Goal: Task Accomplishment & Management: Manage account settings

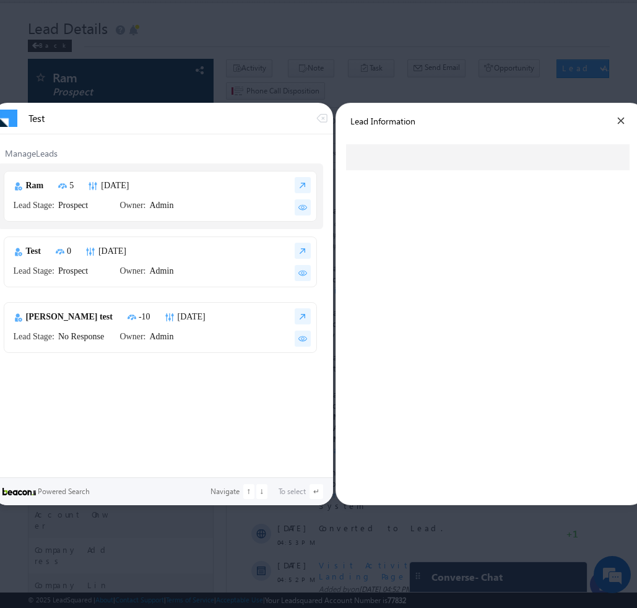
click at [502, 75] on div at bounding box center [318, 304] width 637 height 608
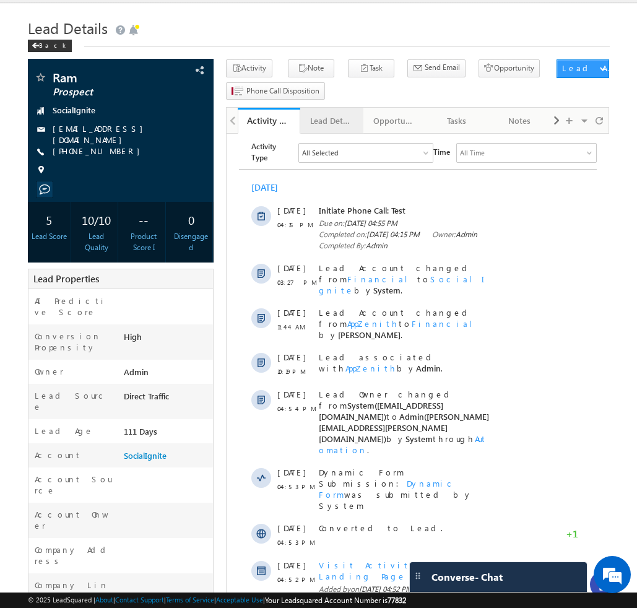
click at [323, 128] on div "Lead Details" at bounding box center [331, 120] width 42 height 15
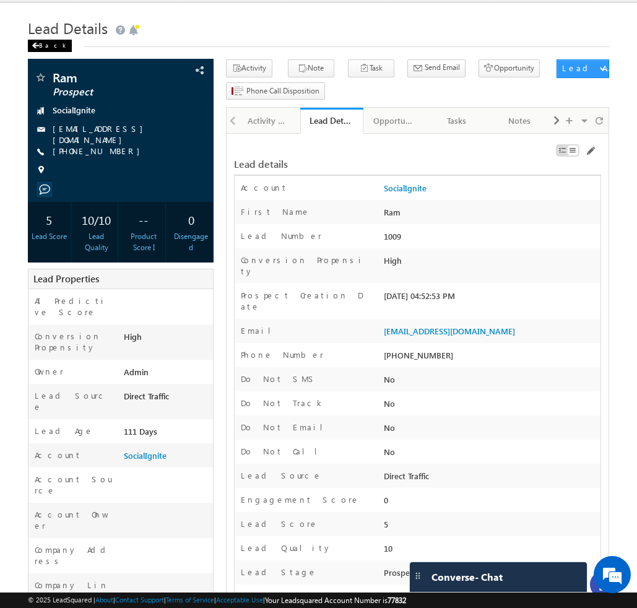
click at [42, 48] on div "Back" at bounding box center [50, 46] width 44 height 12
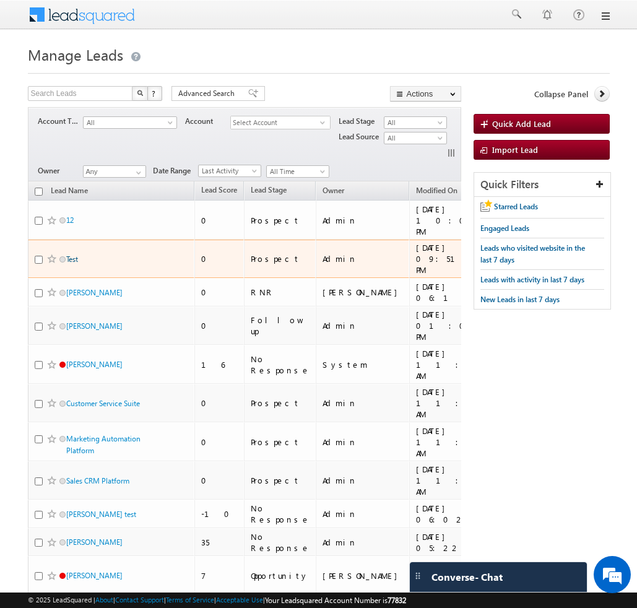
click at [69, 255] on link "Test" at bounding box center [72, 259] width 12 height 9
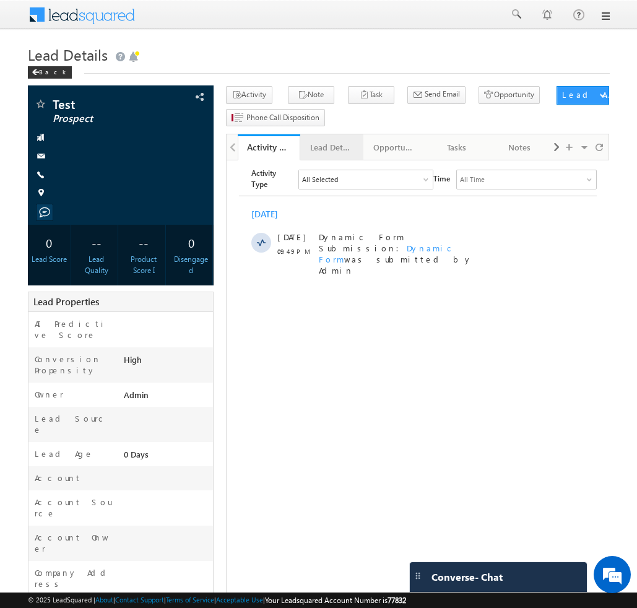
click at [328, 155] on div "Lead Details" at bounding box center [331, 147] width 42 height 15
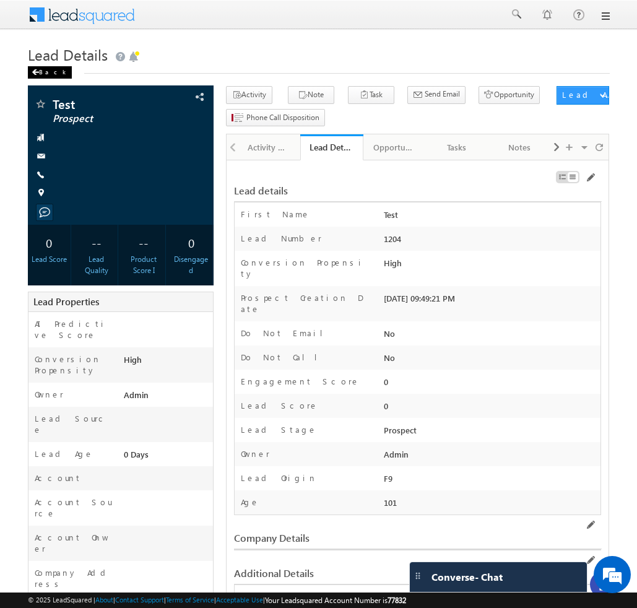
click at [50, 76] on div "Back" at bounding box center [50, 72] width 44 height 12
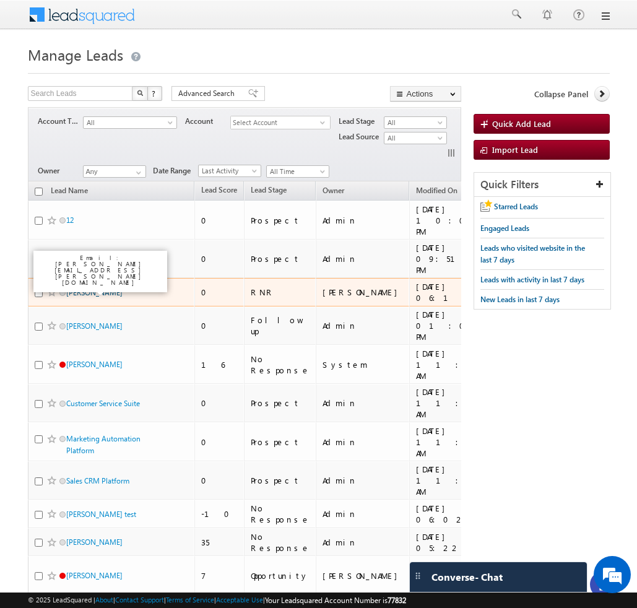
click at [89, 288] on link "John Smith" at bounding box center [94, 292] width 56 height 9
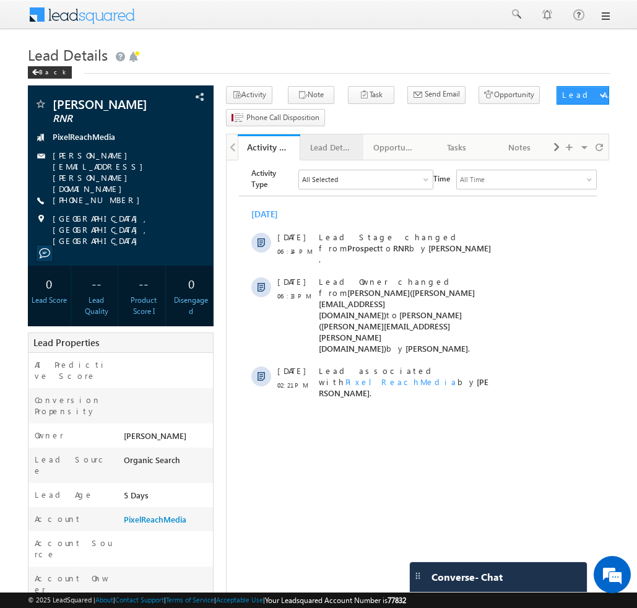
click at [329, 151] on div "Lead Details" at bounding box center [331, 147] width 42 height 15
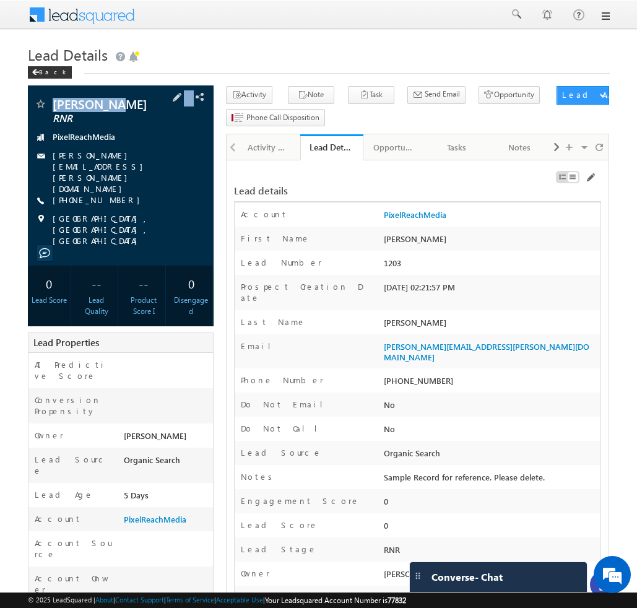
drag, startPoint x: 107, startPoint y: 105, endPoint x: 119, endPoint y: 103, distance: 11.9
click at [229, 43] on h1 "Lead Details" at bounding box center [319, 54] width 582 height 24
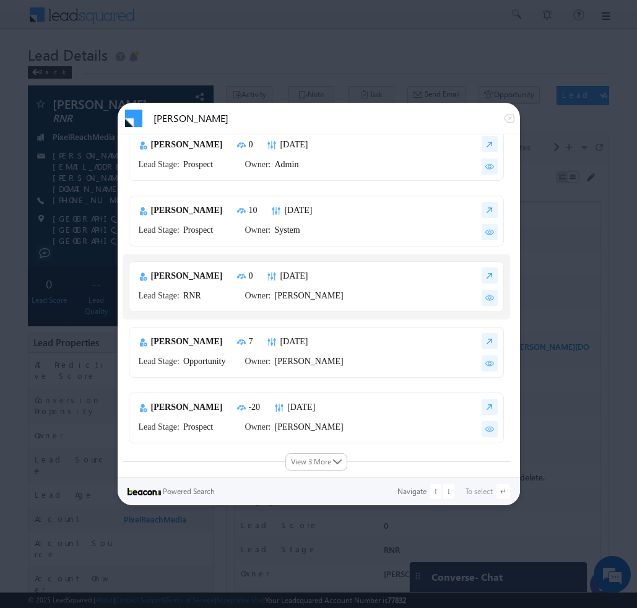
scroll to position [41, 0]
type input "[PERSON_NAME]"
click at [488, 299] on img at bounding box center [490, 298] width 16 height 16
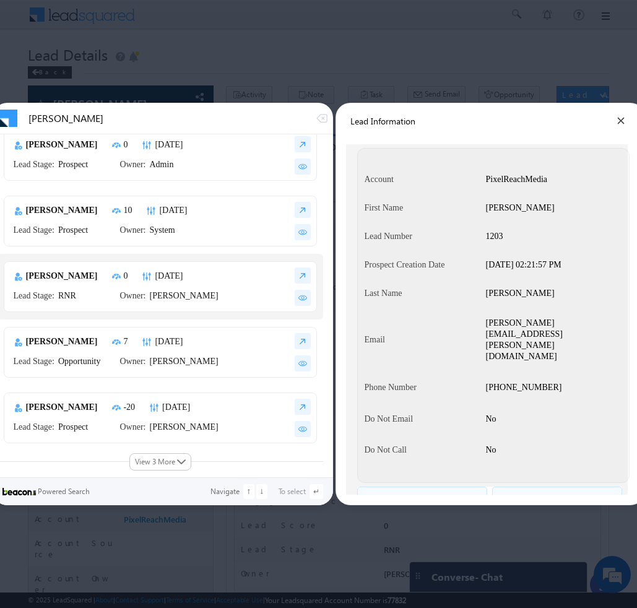
scroll to position [0, 0]
click at [444, 69] on div at bounding box center [318, 304] width 637 height 608
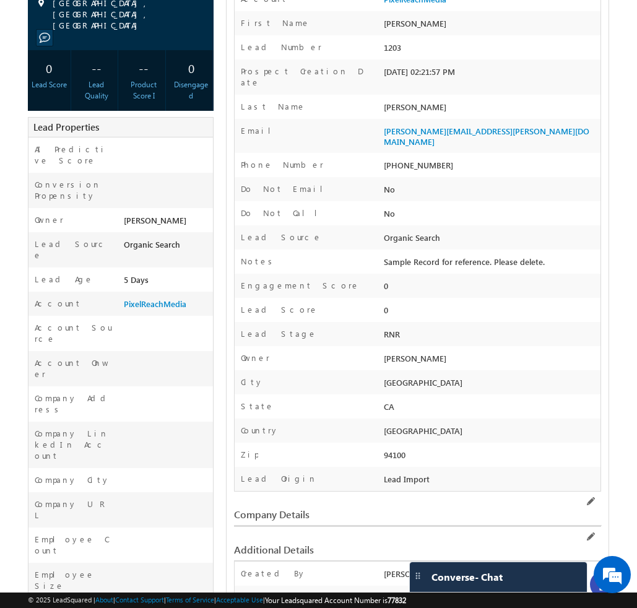
scroll to position [202, 0]
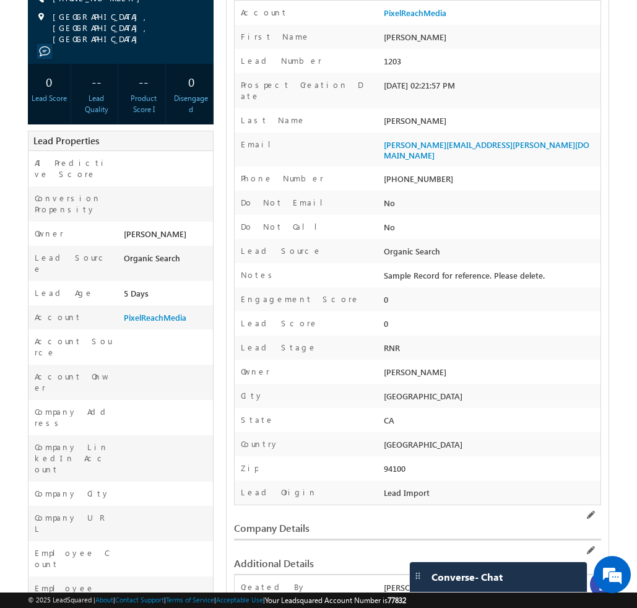
drag, startPoint x: 442, startPoint y: 475, endPoint x: 238, endPoint y: 239, distance: 311.4
click at [238, 239] on div "Account PixelReachMedia First Name John Lead Number 1203 Conversion Propensity …" at bounding box center [418, 252] width 368 height 505
copy div "Lead Source Organic Search Source Campaign Mobile Number Source Medium Source C…"
click at [566, 173] on div "[PHONE_NUMBER]" at bounding box center [491, 181] width 220 height 17
click at [285, 245] on div "Lead Source" at bounding box center [308, 254] width 147 height 18
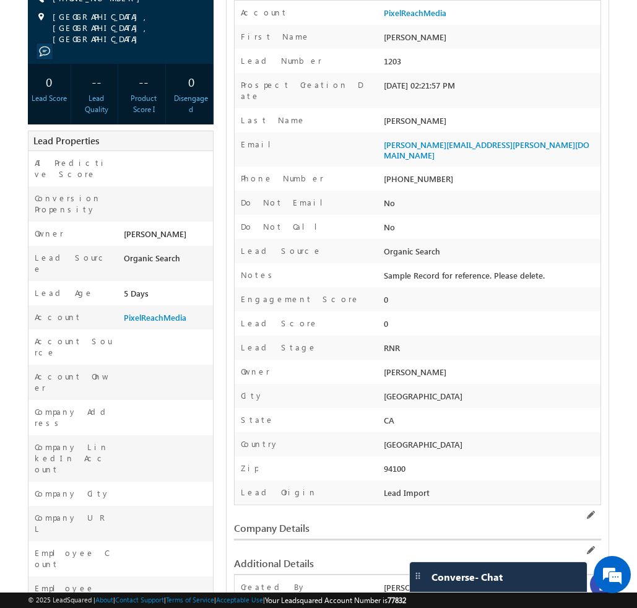
click at [250, 366] on label "Owner" at bounding box center [255, 371] width 29 height 11
copy label "Owner"
click at [249, 390] on label "City" at bounding box center [252, 395] width 23 height 11
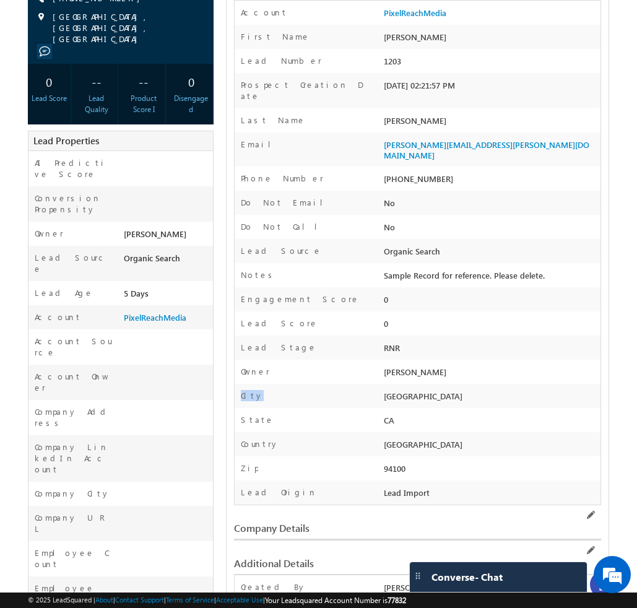
copy label "City"
click at [247, 414] on label "State" at bounding box center [257, 419] width 33 height 11
copy label "State"
click at [247, 439] on label "Country" at bounding box center [260, 444] width 38 height 11
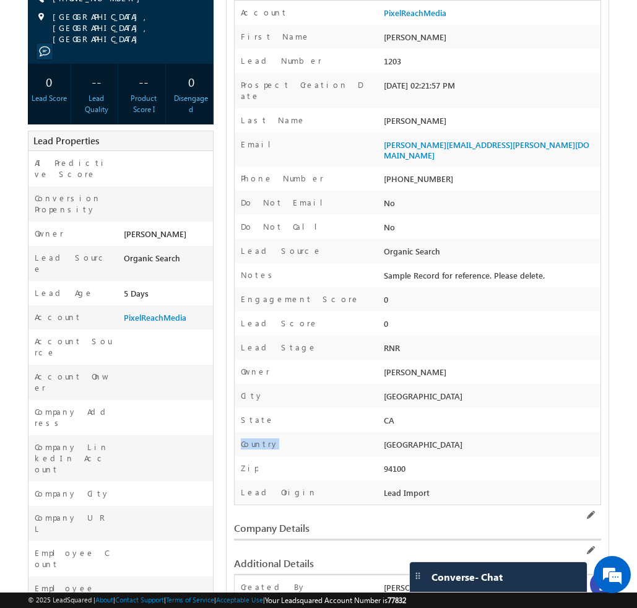
click at [247, 439] on label "Country" at bounding box center [260, 444] width 38 height 11
copy label "Country"
click at [249, 463] on label "Zip" at bounding box center [249, 468] width 17 height 11
copy label "Zip"
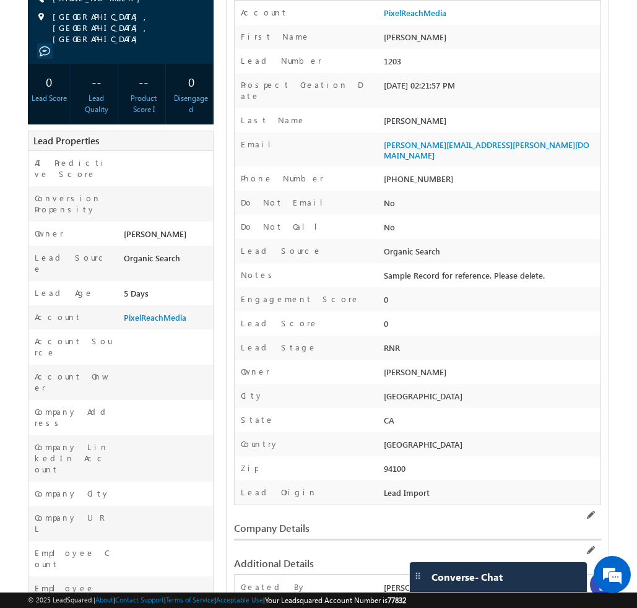
click at [255, 487] on label "Lead Origin" at bounding box center [279, 492] width 76 height 11
copy div "Lead Origin"
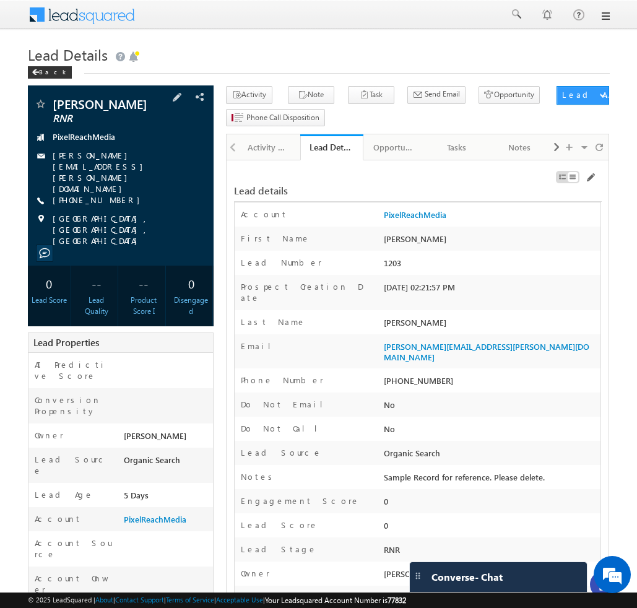
click at [88, 103] on span "[PERSON_NAME]" at bounding box center [109, 104] width 113 height 12
copy div "[PERSON_NAME]"
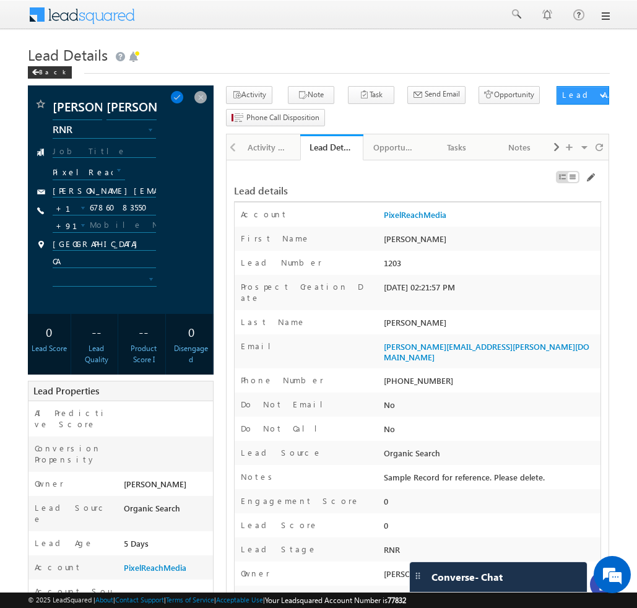
click at [268, 37] on body "Menu Bhavya Bhavy a@bea con.l i" at bounding box center [318, 524] width 637 height 1048
click at [198, 98] on span at bounding box center [201, 97] width 14 height 14
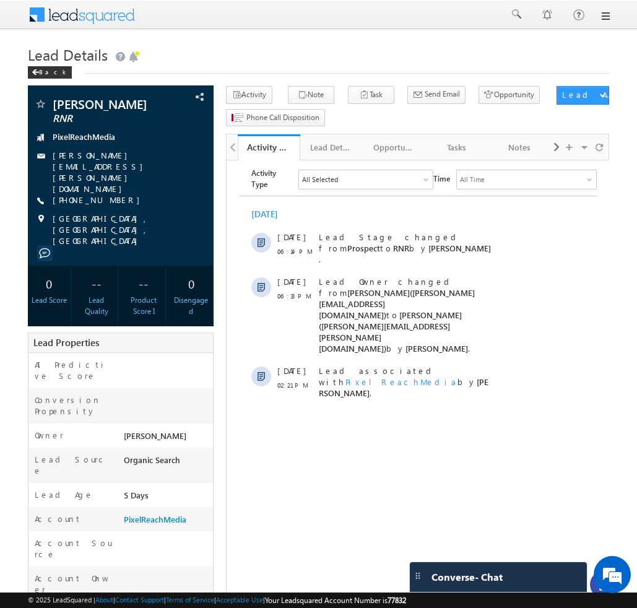
click at [287, 57] on h1 "Lead Details" at bounding box center [319, 54] width 582 height 24
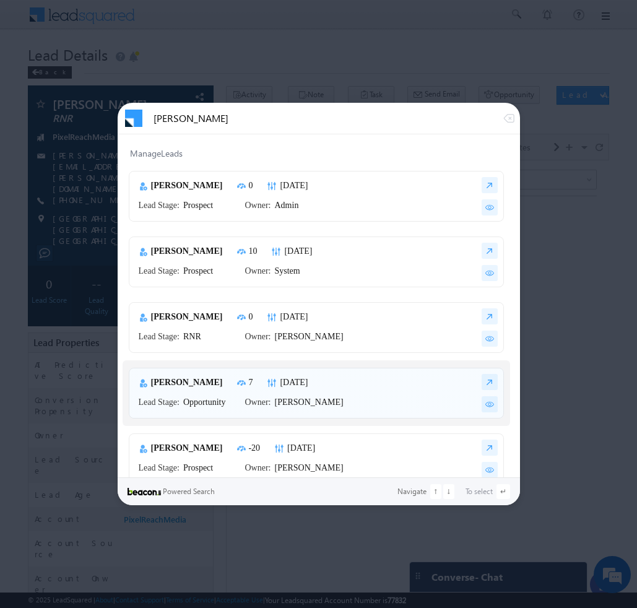
scroll to position [15, 0]
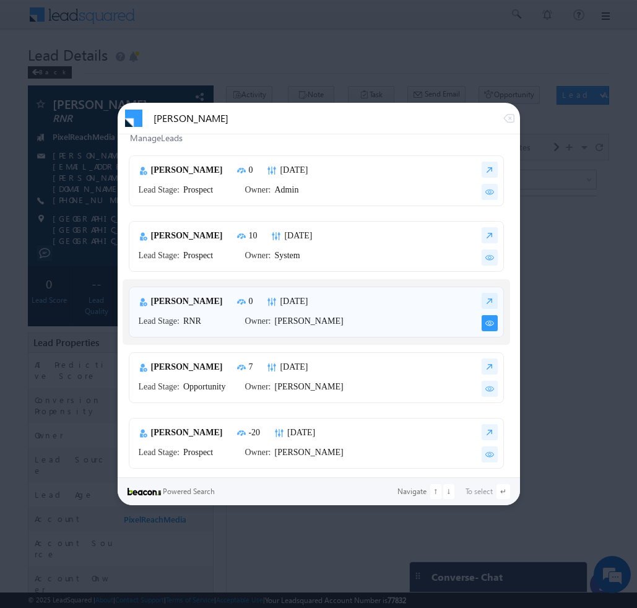
type input "[PERSON_NAME]"
click at [485, 322] on img at bounding box center [490, 323] width 16 height 16
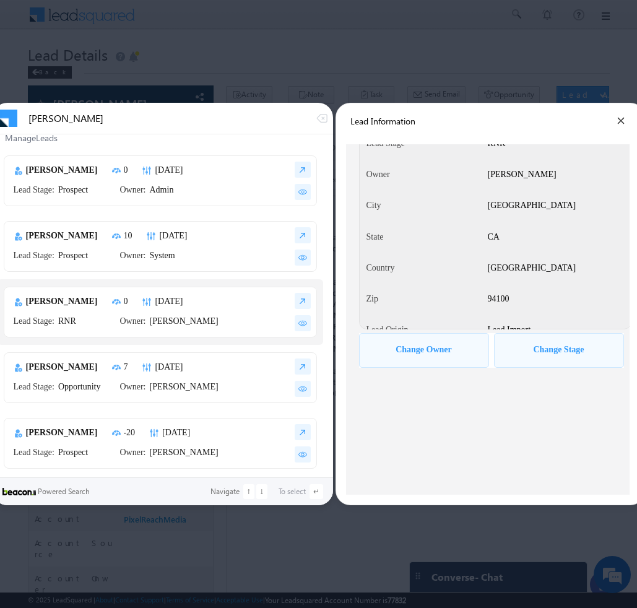
scroll to position [0, 0]
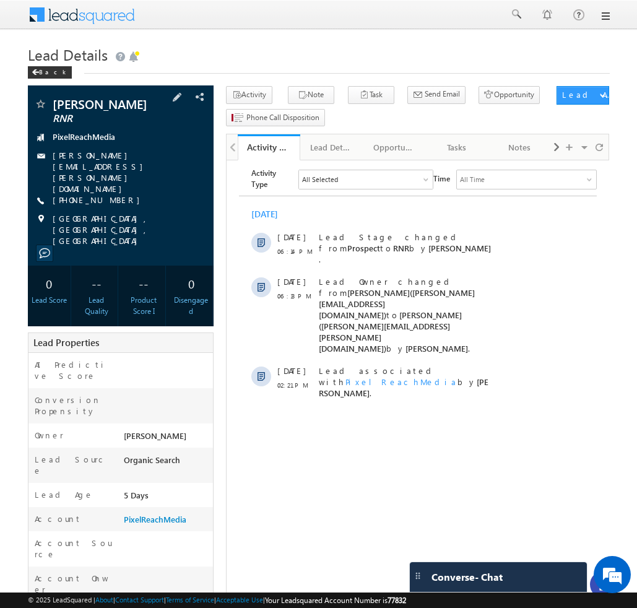
click at [97, 107] on span "[PERSON_NAME]" at bounding box center [109, 104] width 113 height 12
copy div "[PERSON_NAME]"
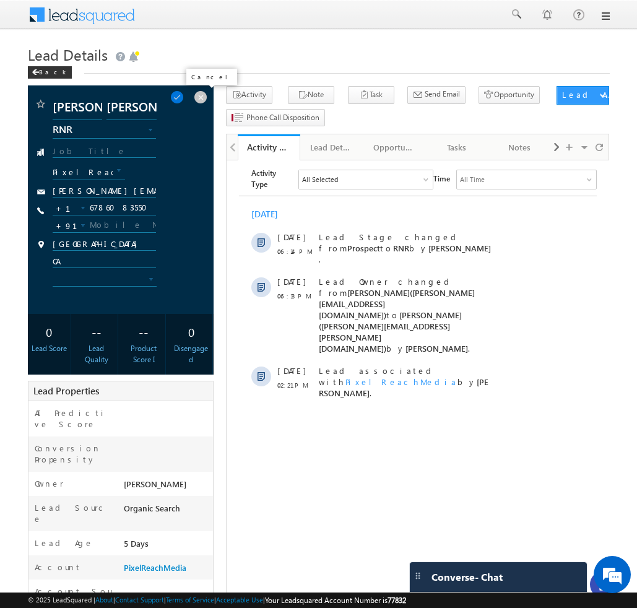
click at [200, 97] on span at bounding box center [201, 97] width 14 height 14
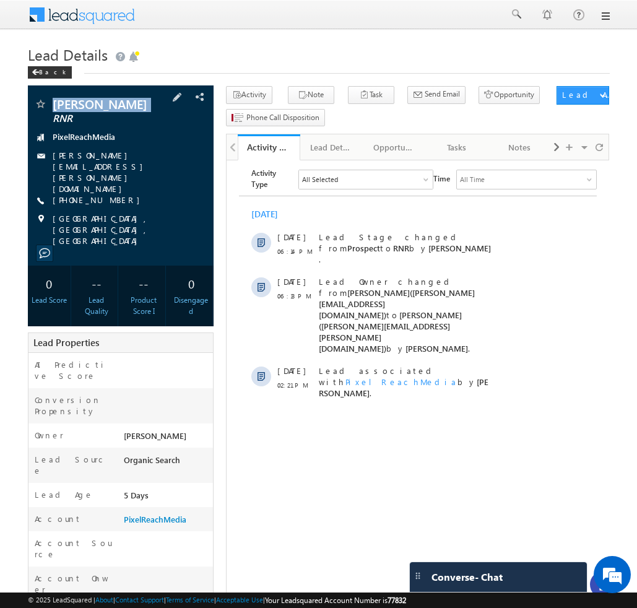
click at [269, 47] on h1 "Lead Details" at bounding box center [319, 54] width 582 height 24
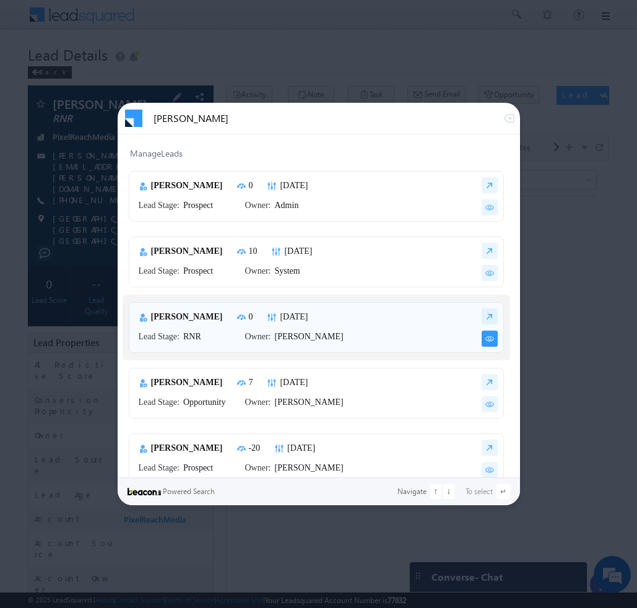
type input "[PERSON_NAME]"
click at [487, 340] on img at bounding box center [490, 339] width 16 height 16
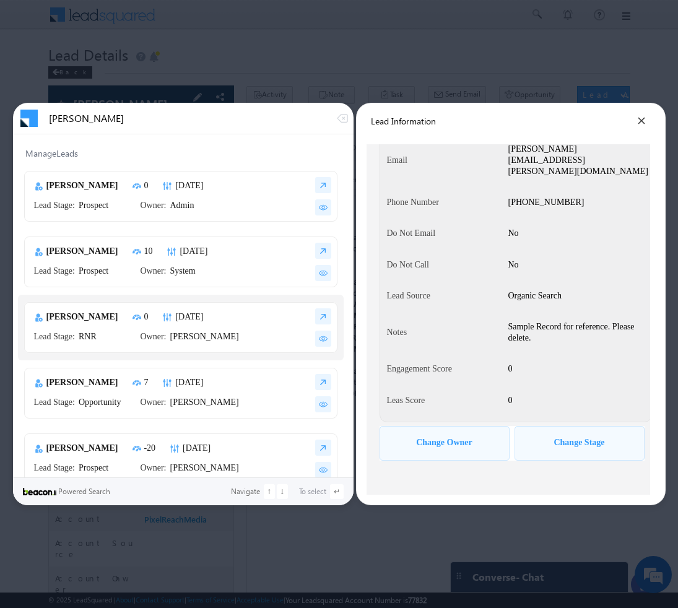
scroll to position [116, 0]
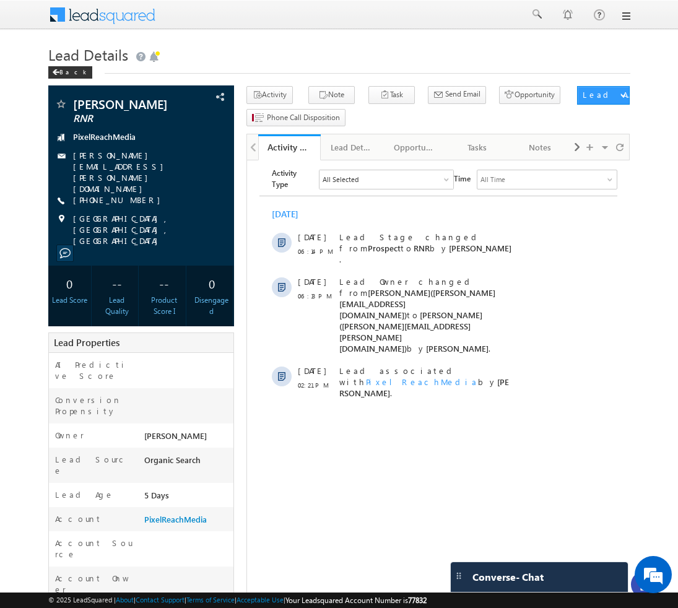
click at [339, 59] on h1 "Lead Details" at bounding box center [339, 54] width 582 height 24
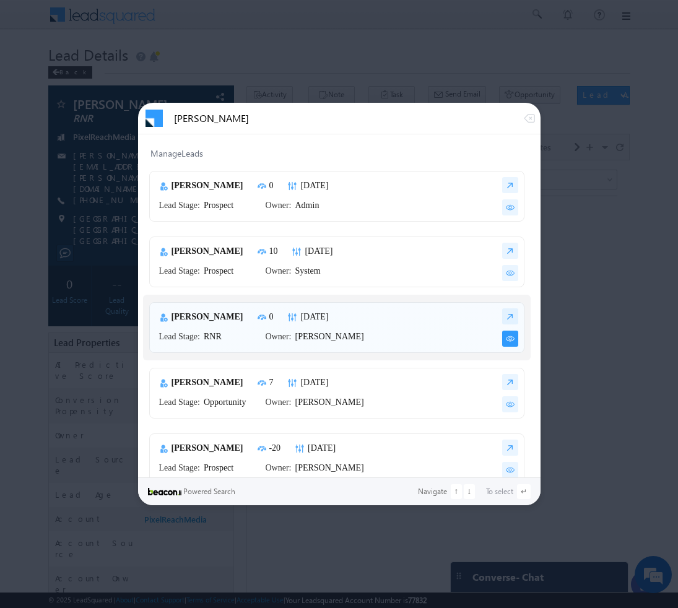
type input "[PERSON_NAME]"
click at [507, 342] on img at bounding box center [510, 339] width 16 height 16
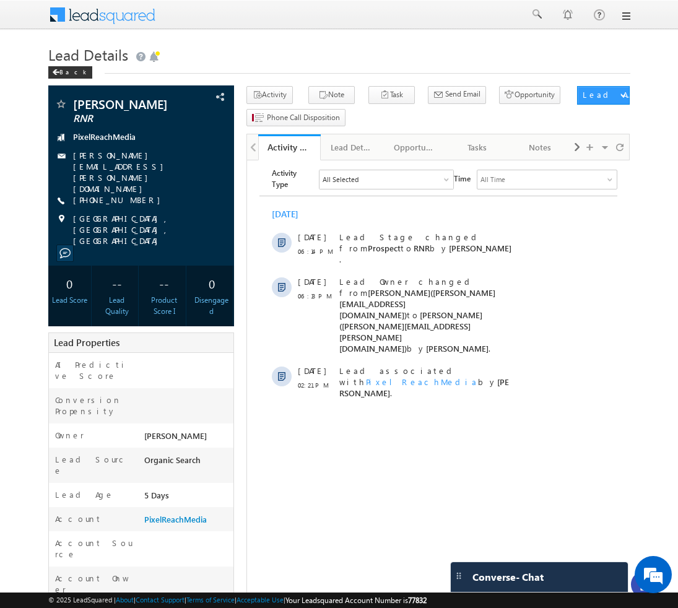
click at [303, 56] on h1 "Lead Details" at bounding box center [339, 54] width 582 height 24
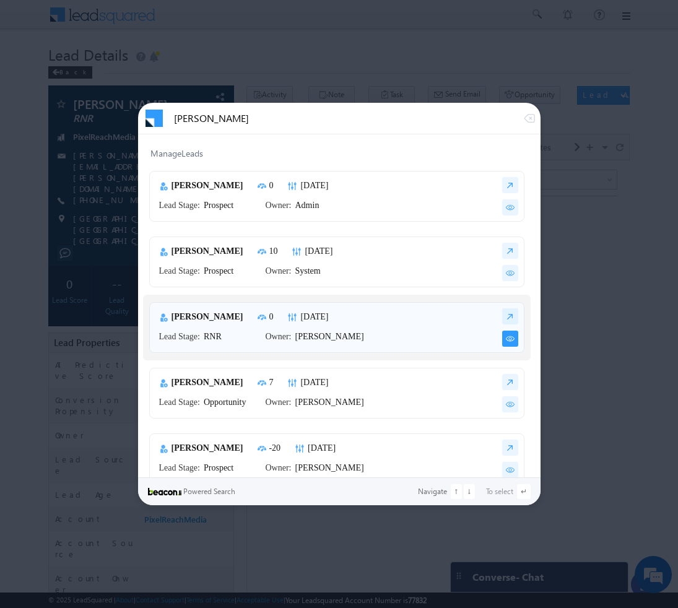
type input "[PERSON_NAME]"
click at [502, 341] on img at bounding box center [510, 339] width 16 height 16
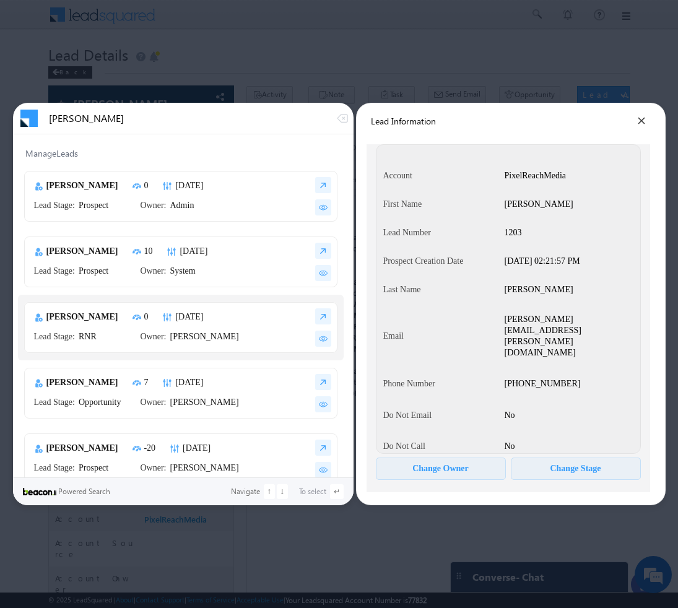
scroll to position [345, 0]
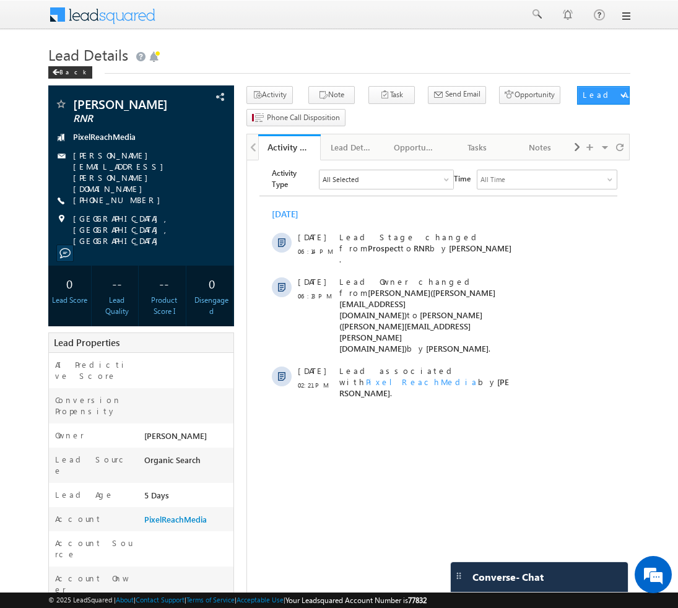
click at [287, 38] on body "Menu [GEOGRAPHIC_DATA][PERSON_NAME] a@bea con.l i" at bounding box center [339, 487] width 678 height 975
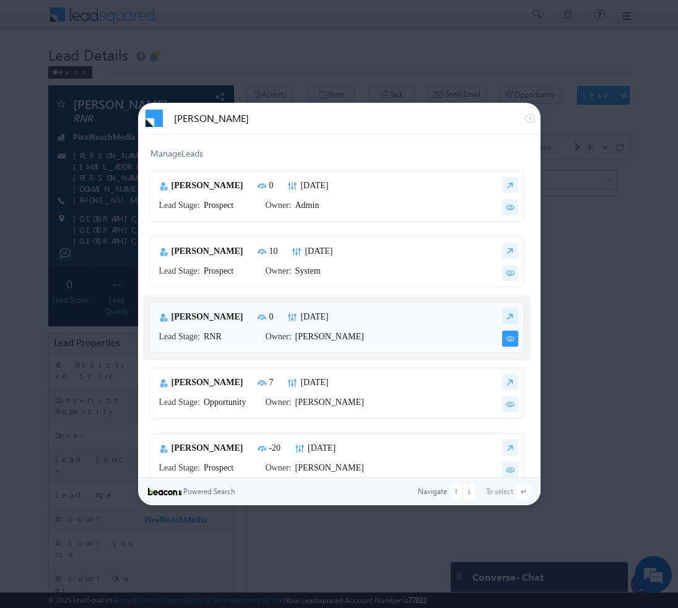
type input "[PERSON_NAME]"
click at [504, 334] on img at bounding box center [510, 339] width 16 height 16
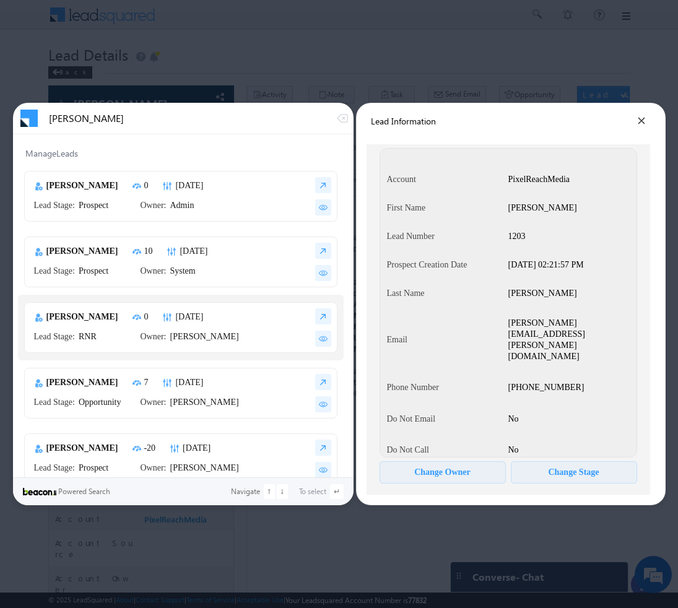
click at [603, 320] on div "[PERSON_NAME][EMAIL_ADDRESS][PERSON_NAME][DOMAIN_NAME]" at bounding box center [573, 340] width 129 height 45
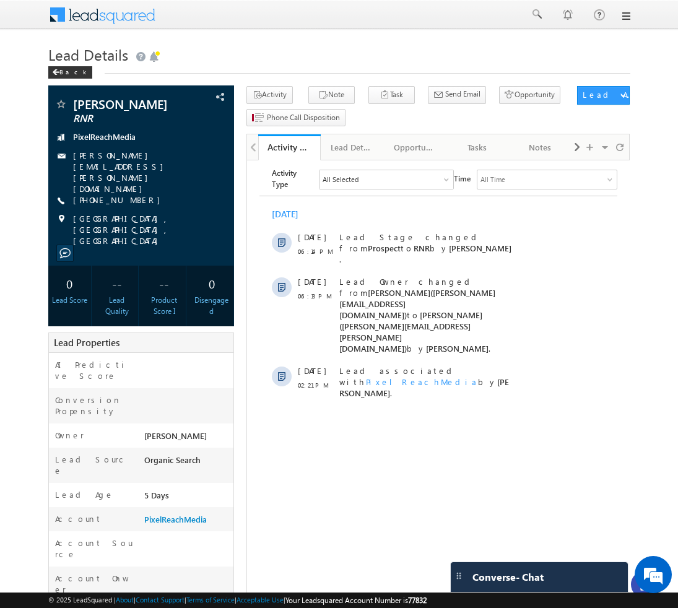
click at [354, 35] on body "Menu [GEOGRAPHIC_DATA][PERSON_NAME] a@bea con.l i" at bounding box center [339, 503] width 678 height 1006
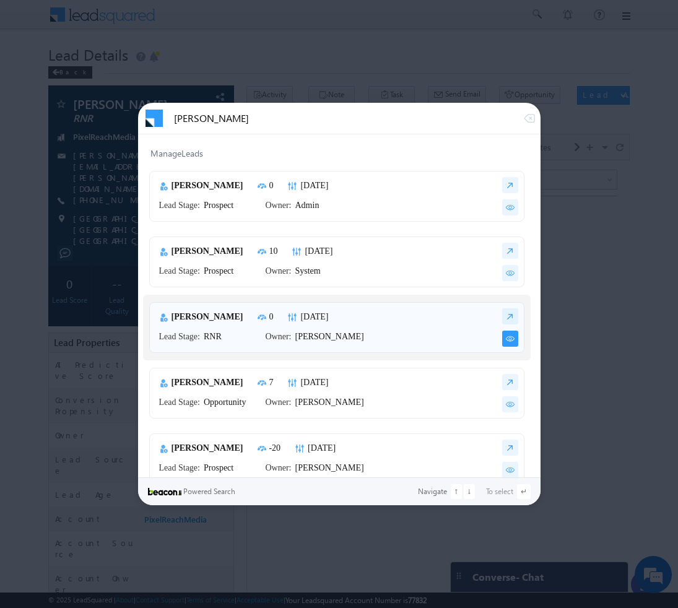
type input "[PERSON_NAME]"
click at [507, 339] on img at bounding box center [510, 339] width 16 height 16
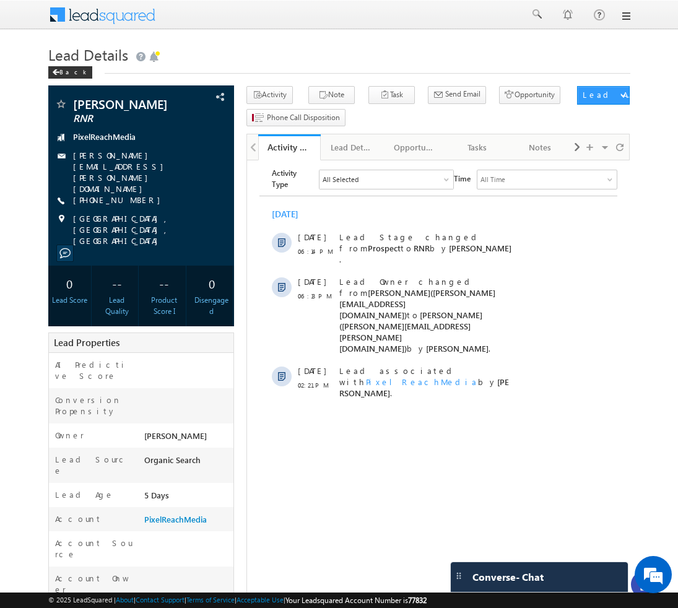
click at [284, 15] on div at bounding box center [339, 15] width 582 height 30
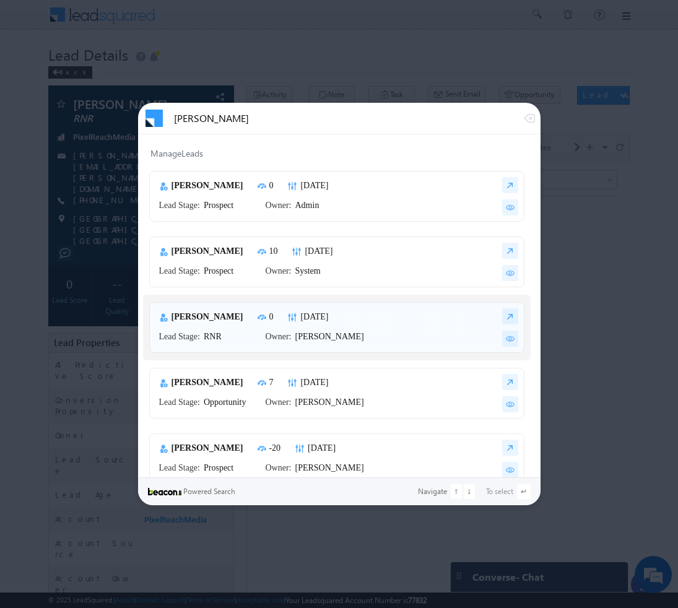
type input "[PERSON_NAME]"
click at [508, 341] on img at bounding box center [510, 339] width 16 height 16
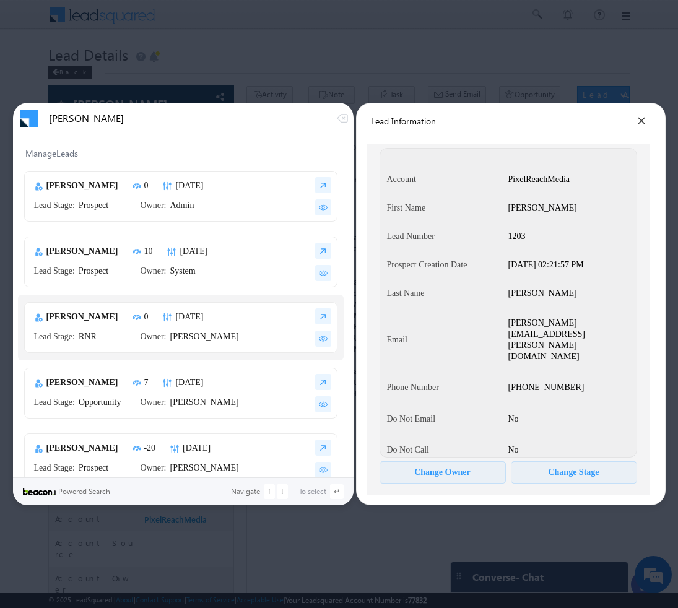
scroll to position [1, 0]
click at [168, 120] on input "[PERSON_NAME]" at bounding box center [192, 118] width 287 height 11
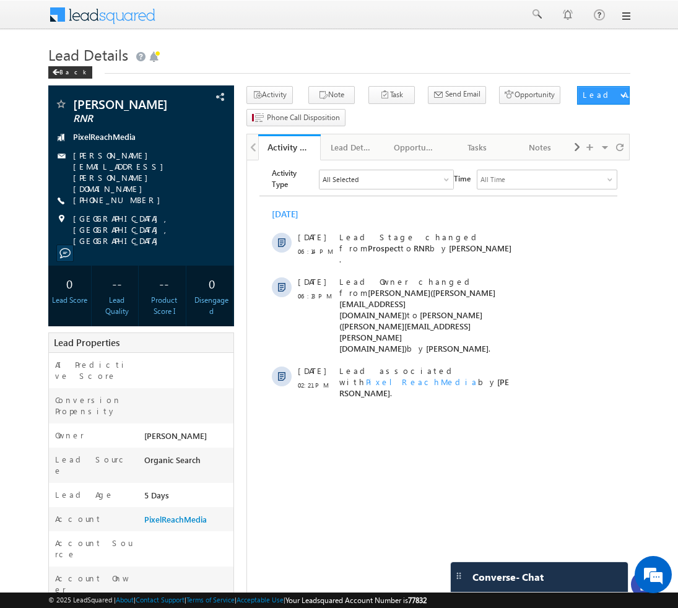
click at [630, 256] on body "Menu [GEOGRAPHIC_DATA][PERSON_NAME] a@bea con.l i" at bounding box center [339, 503] width 678 height 1006
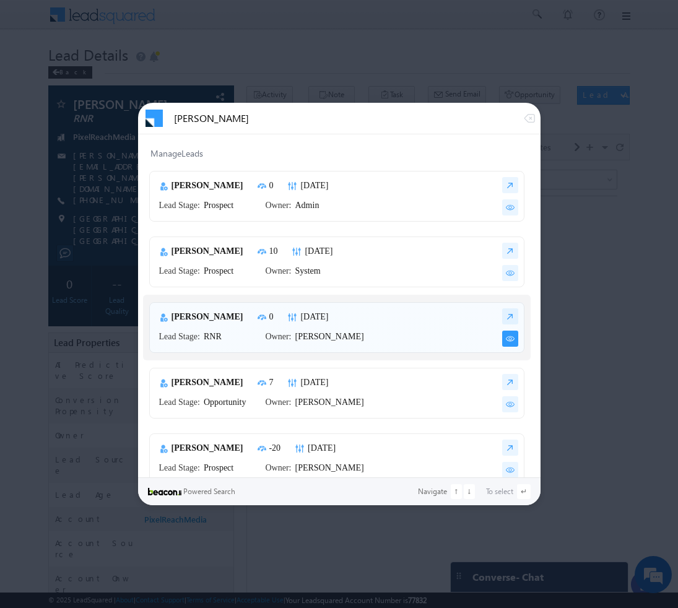
type input "[PERSON_NAME]"
click at [509, 338] on img at bounding box center [510, 339] width 16 height 16
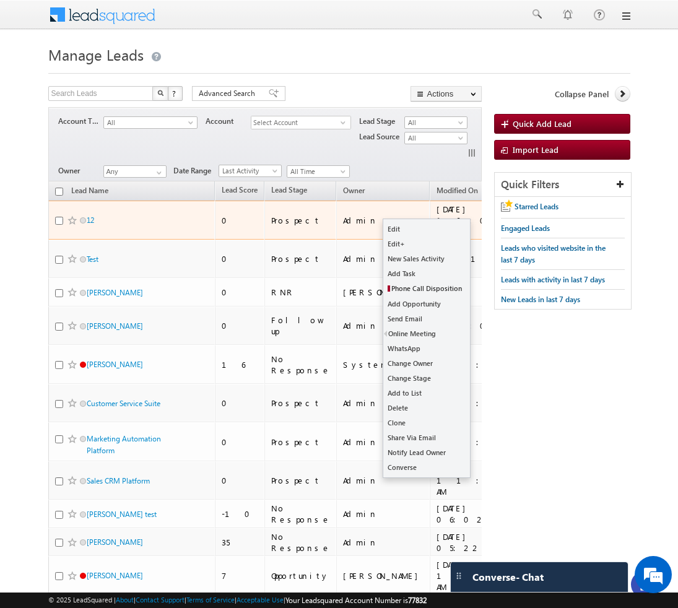
click at [527, 214] on button "button" at bounding box center [533, 220] width 12 height 12
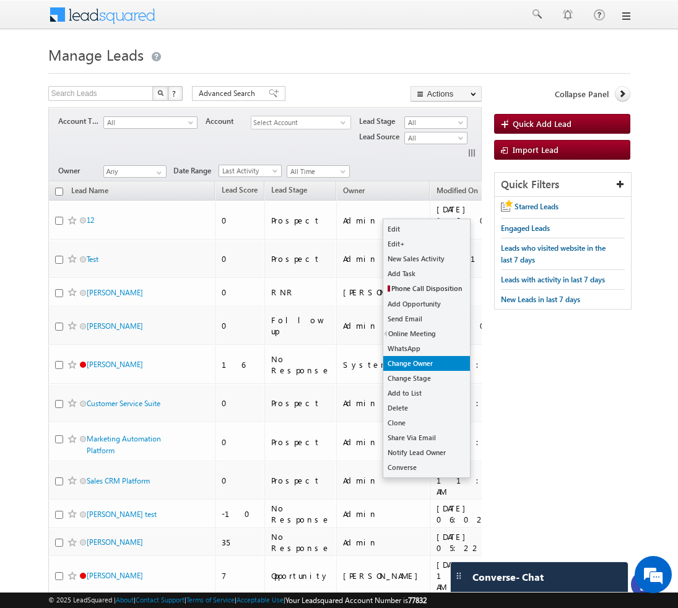
click at [426, 367] on link "Change Owner" at bounding box center [426, 363] width 87 height 15
checkbox input "true"
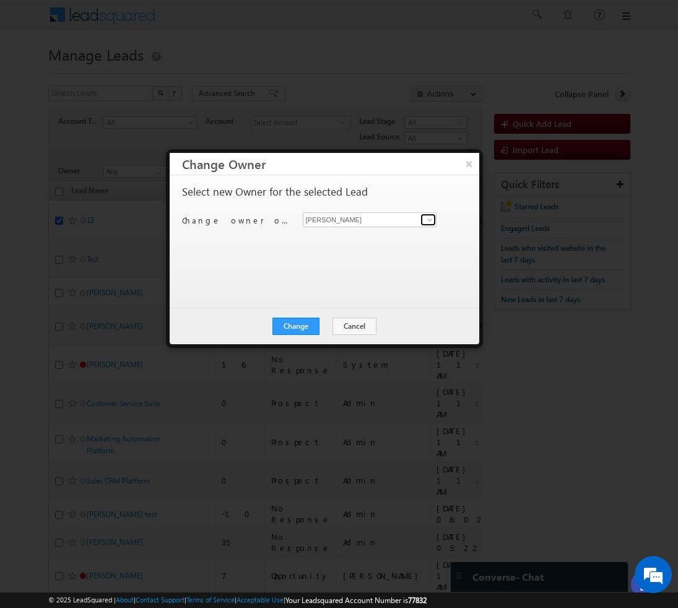
click at [431, 219] on span at bounding box center [430, 220] width 10 height 10
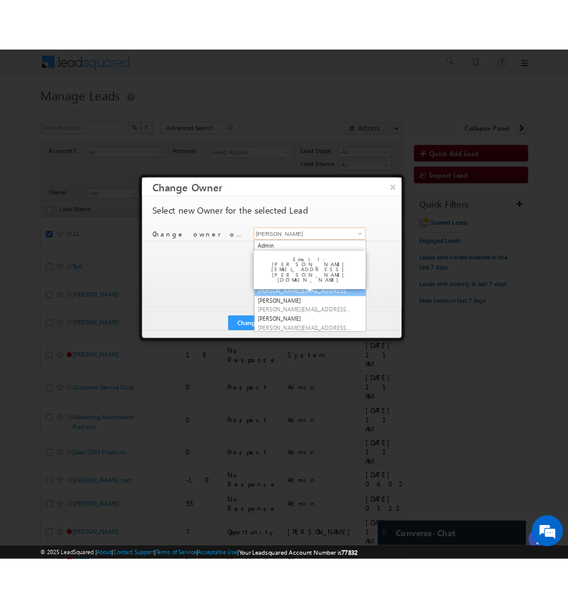
scroll to position [190, 0]
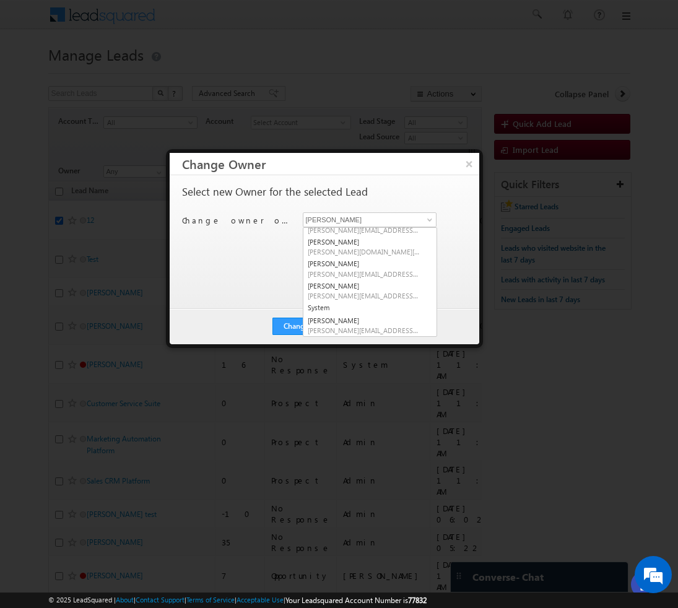
click at [457, 242] on div "Select new Owner for the selected Lead Change owner of 1 lead to [PERSON_NAME] …" at bounding box center [323, 235] width 282 height 99
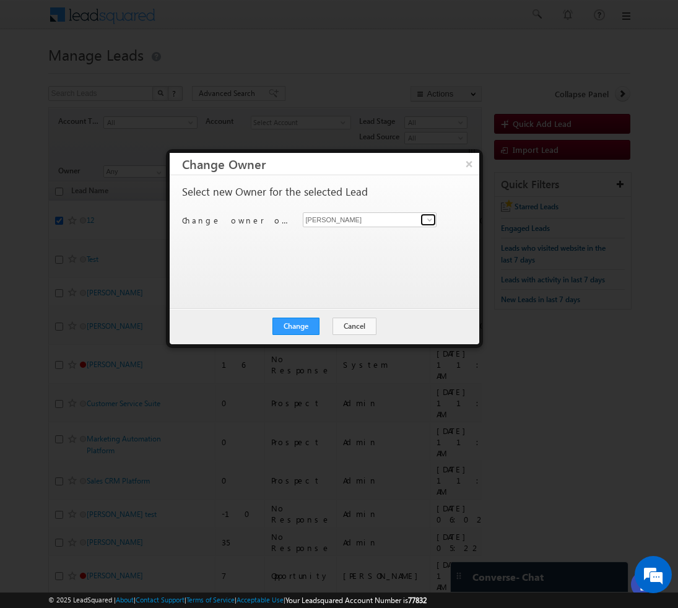
click at [431, 221] on span at bounding box center [430, 220] width 10 height 10
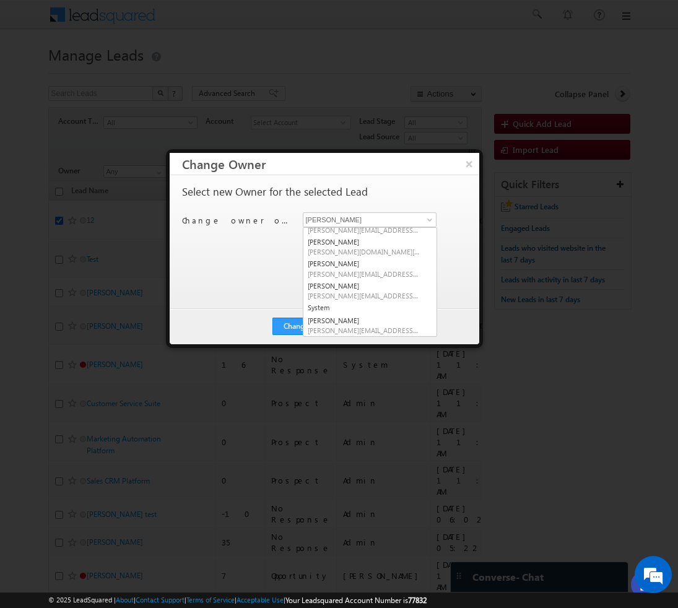
click at [452, 219] on div "Change owner of 1 lead to [PERSON_NAME] Admin [PERSON_NAME] Hota Bala [PERSON_N…" at bounding box center [323, 221] width 282 height 19
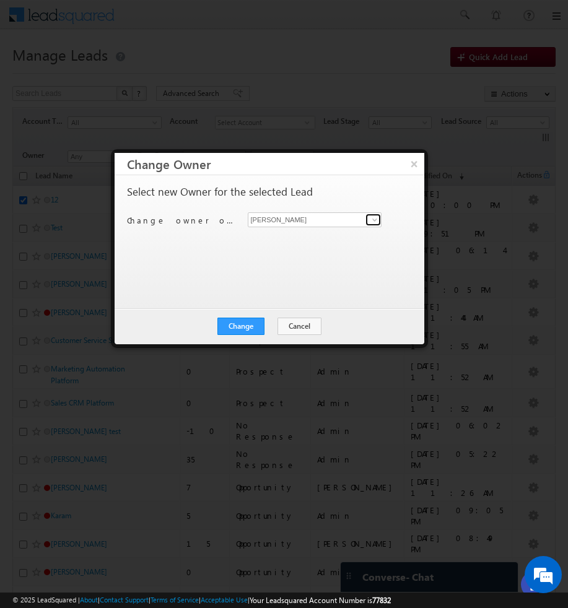
click at [374, 220] on span at bounding box center [375, 220] width 10 height 10
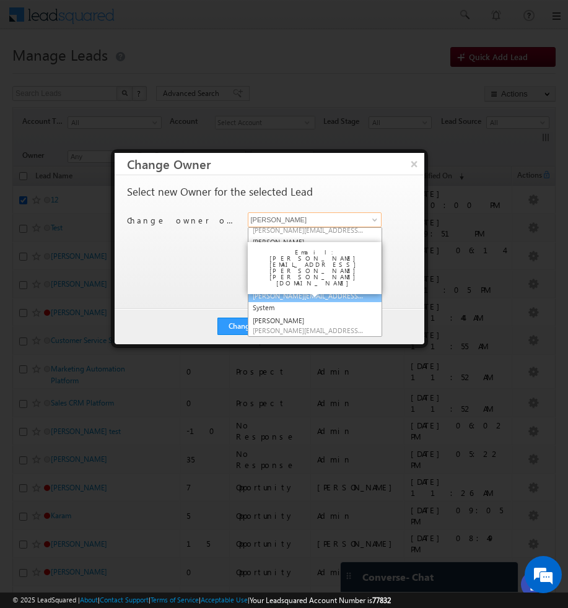
scroll to position [0, 0]
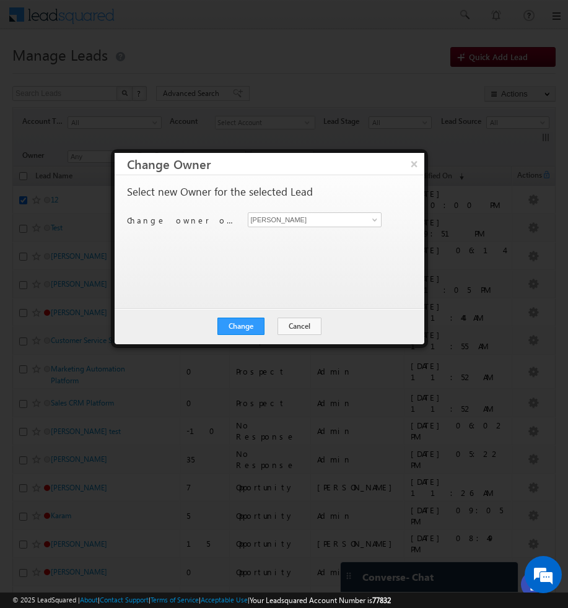
click at [409, 254] on div "Select new Owner for the selected Lead Change owner of 1 lead to [PERSON_NAME] …" at bounding box center [270, 241] width 310 height 133
click at [246, 330] on button "Change" at bounding box center [240, 326] width 47 height 17
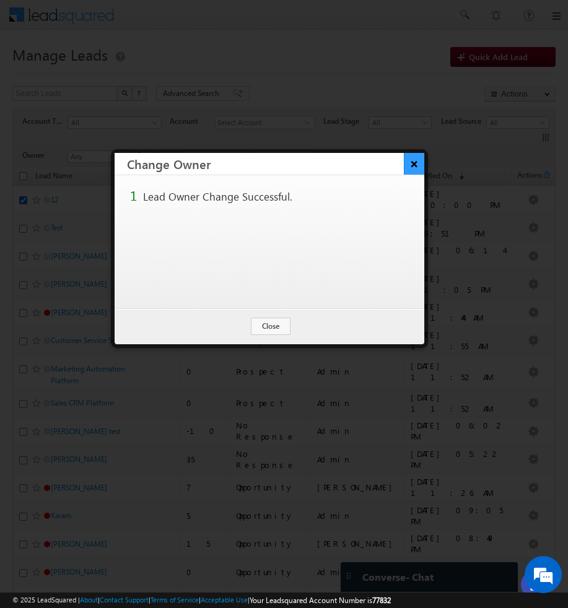
click at [414, 168] on button "×" at bounding box center [414, 164] width 20 height 22
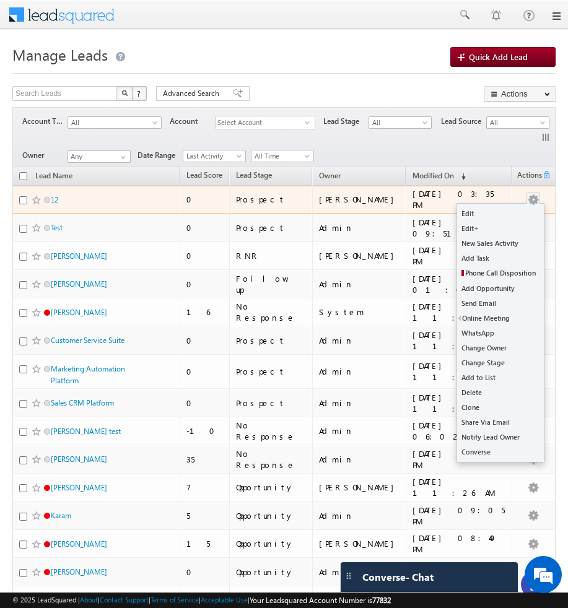
click at [530, 200] on button "button" at bounding box center [533, 200] width 12 height 12
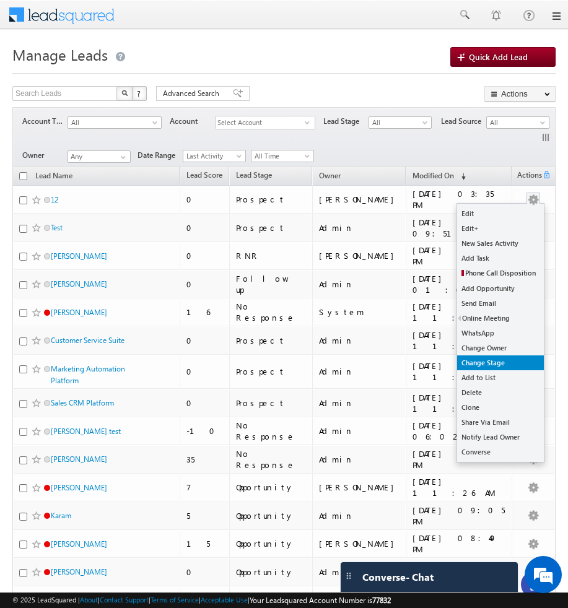
click at [511, 365] on link "Change Stage" at bounding box center [500, 363] width 87 height 15
checkbox input "true"
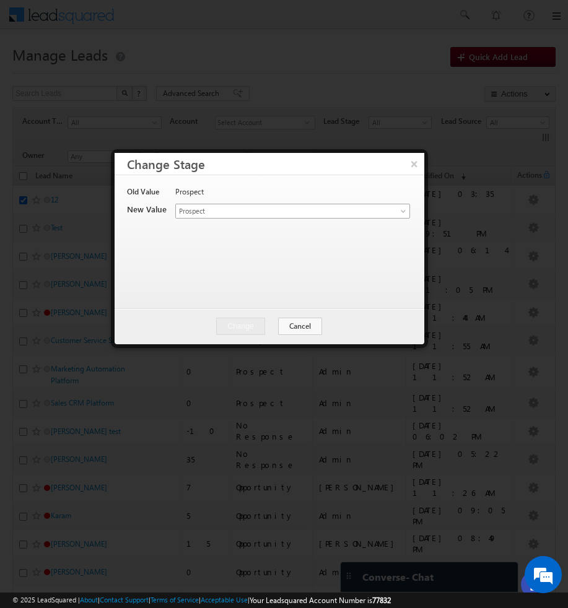
click at [400, 209] on span at bounding box center [405, 214] width 10 height 10
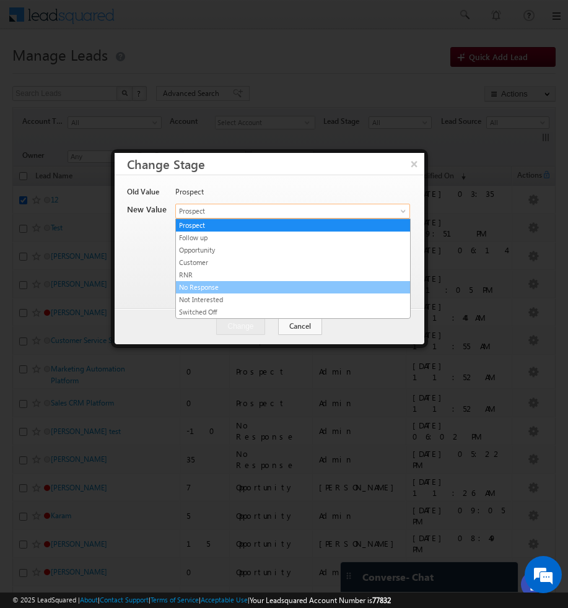
click at [328, 283] on link "No Response" at bounding box center [293, 287] width 234 height 11
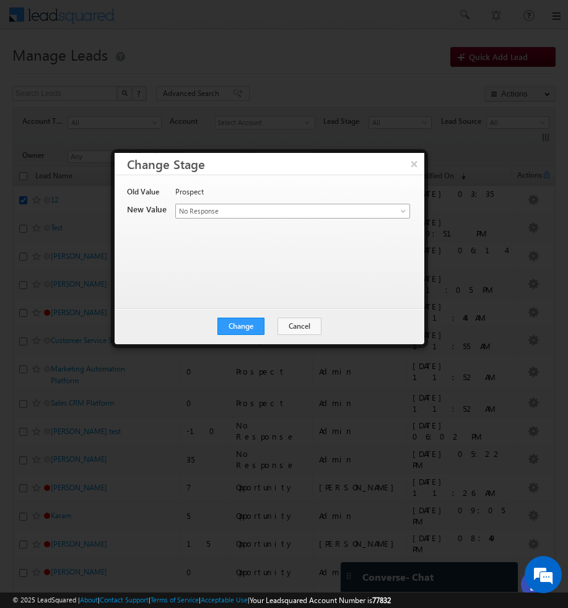
click at [394, 211] on link "No Response" at bounding box center [292, 211] width 235 height 15
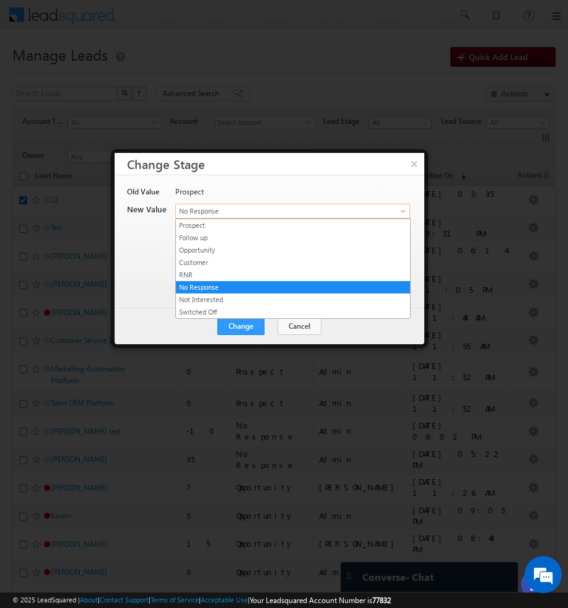
click at [394, 211] on link "No Response" at bounding box center [292, 211] width 235 height 15
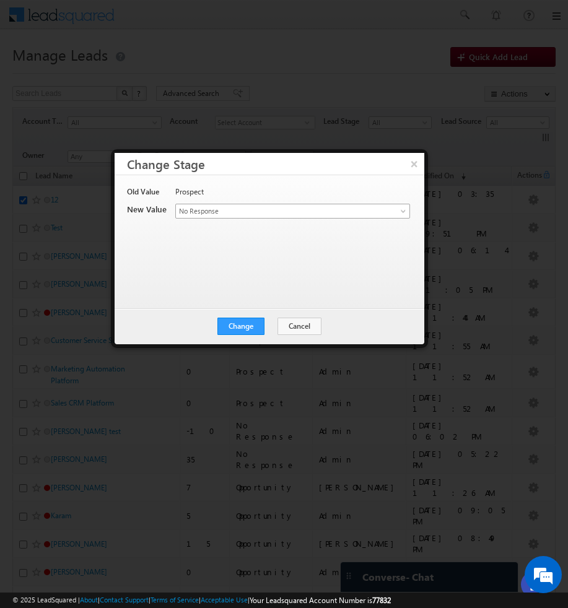
click at [381, 212] on link "No Response" at bounding box center [292, 211] width 235 height 15
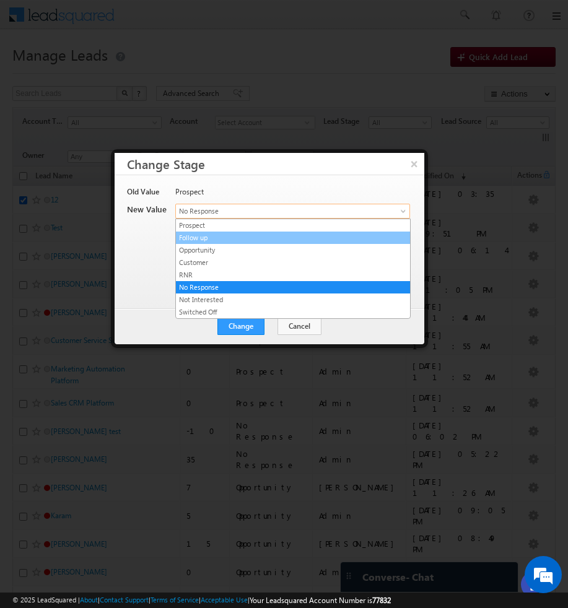
click at [255, 236] on link "Follow up" at bounding box center [293, 237] width 234 height 11
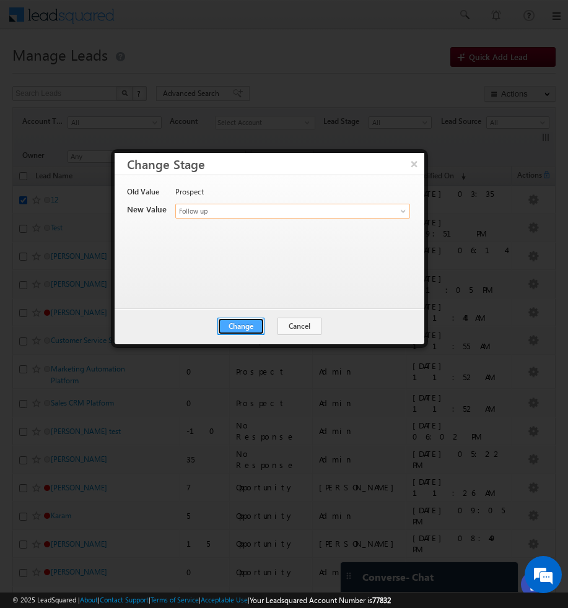
click at [247, 326] on button "Change" at bounding box center [240, 326] width 47 height 17
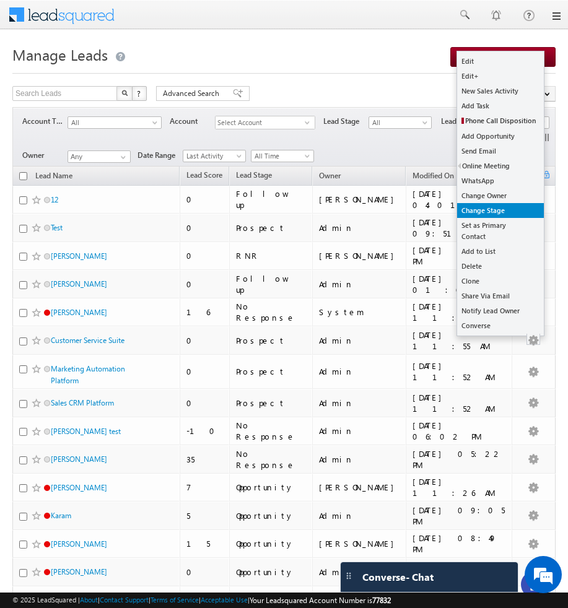
click at [510, 211] on link "Change Stage" at bounding box center [500, 210] width 87 height 15
checkbox input "true"
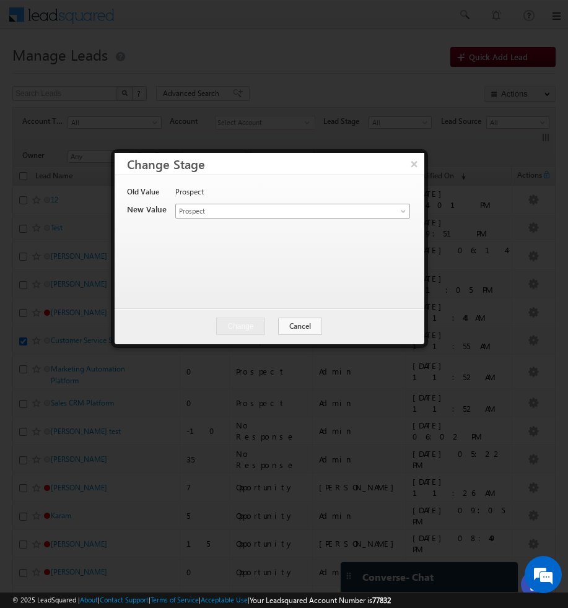
click at [401, 210] on span at bounding box center [405, 214] width 10 height 10
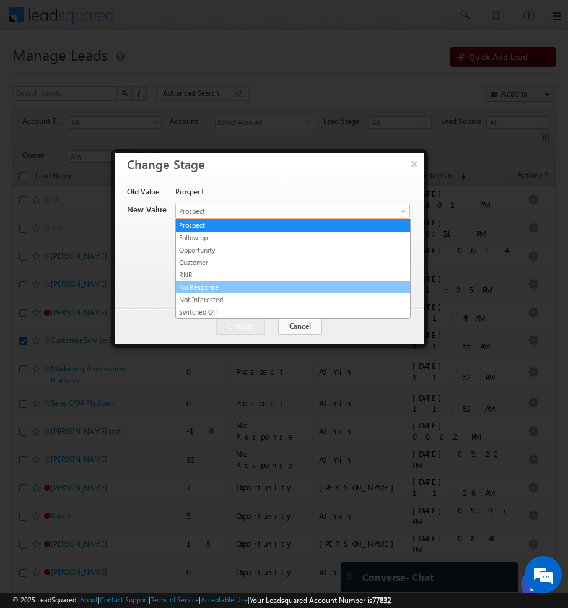
click at [355, 282] on link "No Response" at bounding box center [293, 287] width 234 height 11
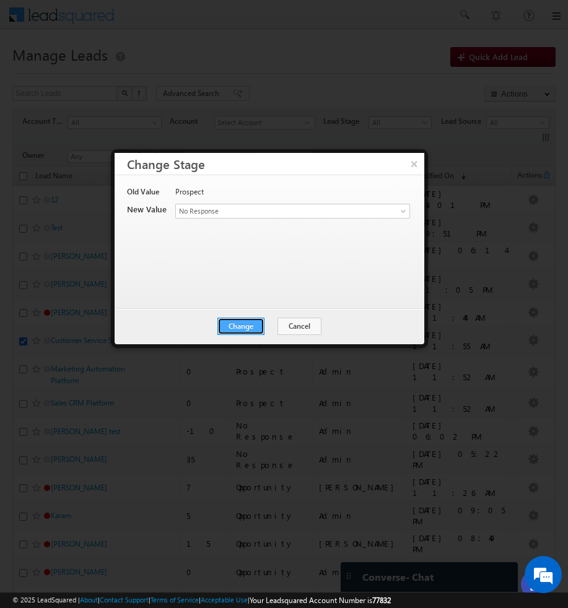
click at [253, 326] on button "Change" at bounding box center [240, 326] width 47 height 17
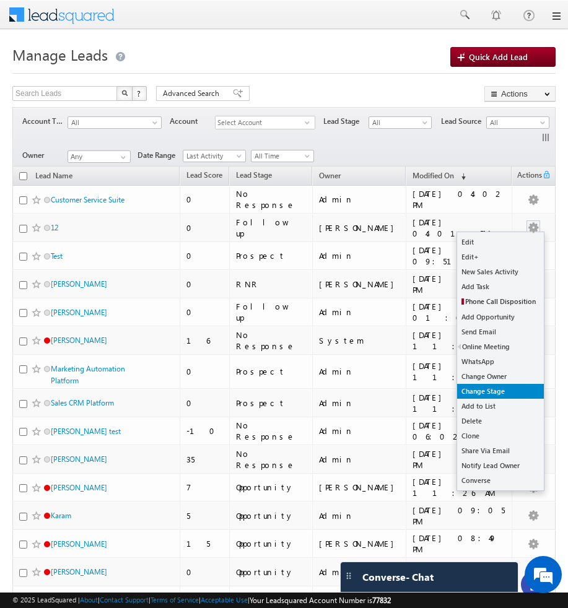
click at [503, 394] on link "Change Stage" at bounding box center [500, 391] width 87 height 15
checkbox input "true"
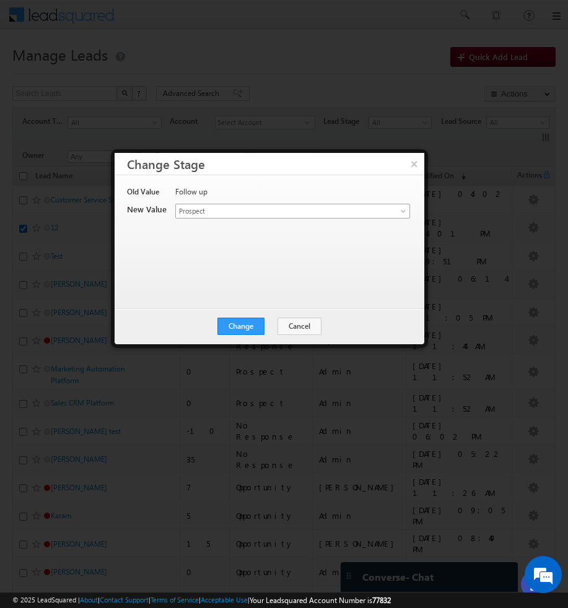
click at [401, 209] on span at bounding box center [405, 214] width 10 height 10
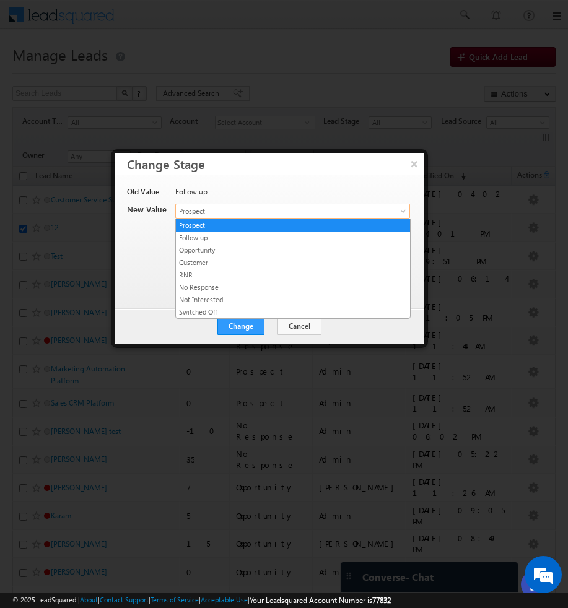
click at [374, 194] on div "Follow up" at bounding box center [292, 194] width 234 height 17
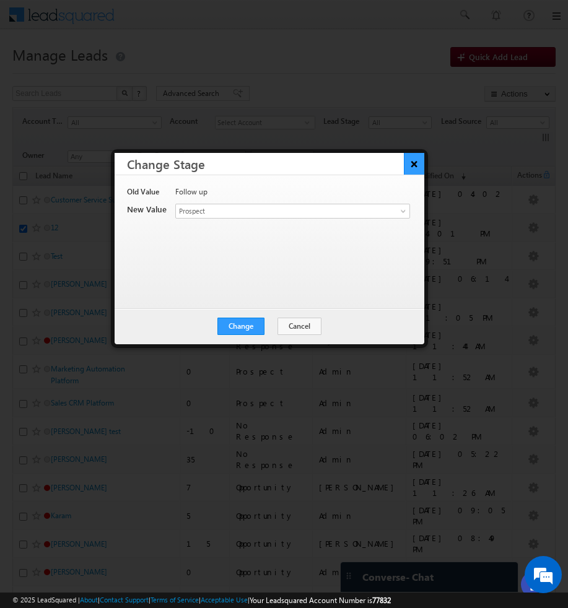
click at [412, 170] on button "×" at bounding box center [414, 164] width 20 height 22
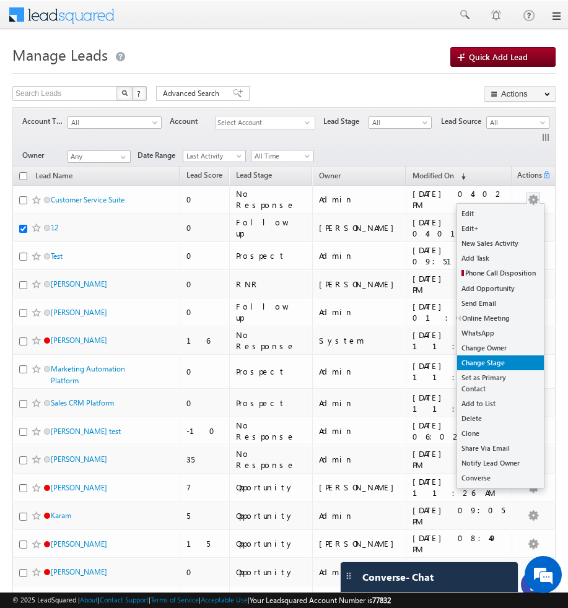
click at [502, 361] on link "Change Stage" at bounding box center [500, 363] width 87 height 15
checkbox input "true"
checkbox input "false"
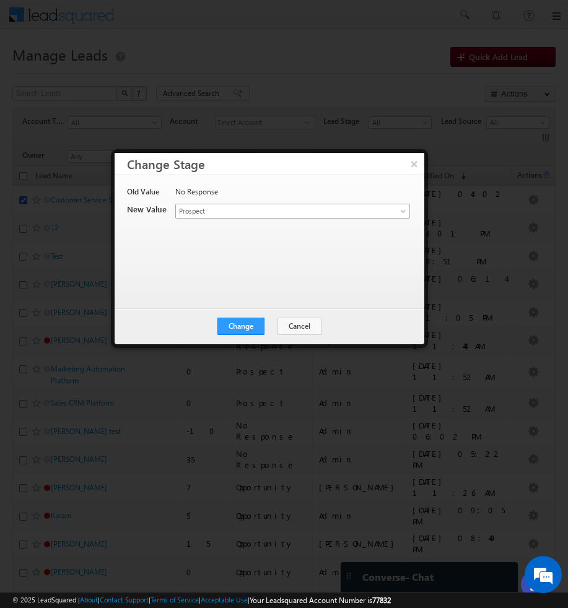
click at [403, 213] on span at bounding box center [405, 214] width 10 height 10
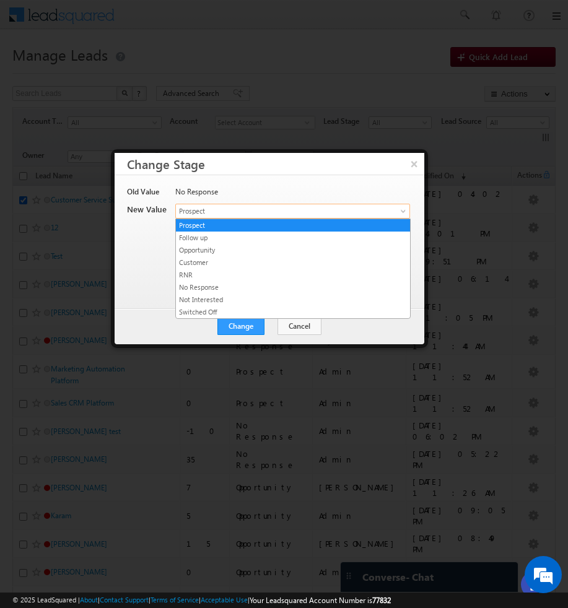
click at [391, 189] on div "No Response" at bounding box center [292, 194] width 234 height 17
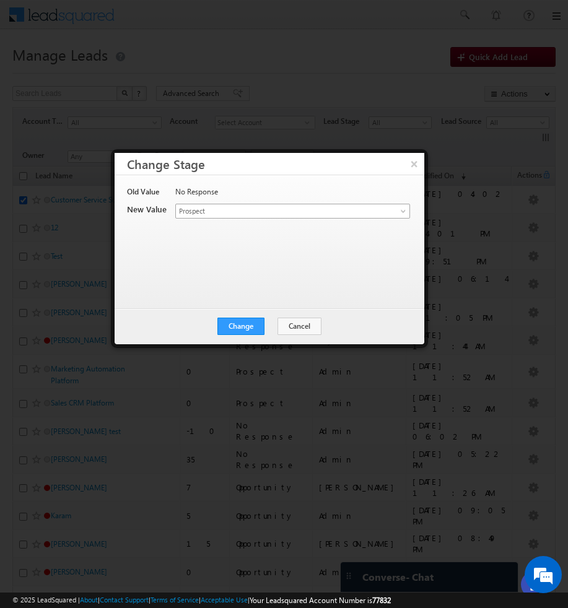
click at [404, 212] on span at bounding box center [405, 214] width 10 height 10
click at [421, 39] on div at bounding box center [284, 304] width 568 height 608
